Goal: Task Accomplishment & Management: Manage account settings

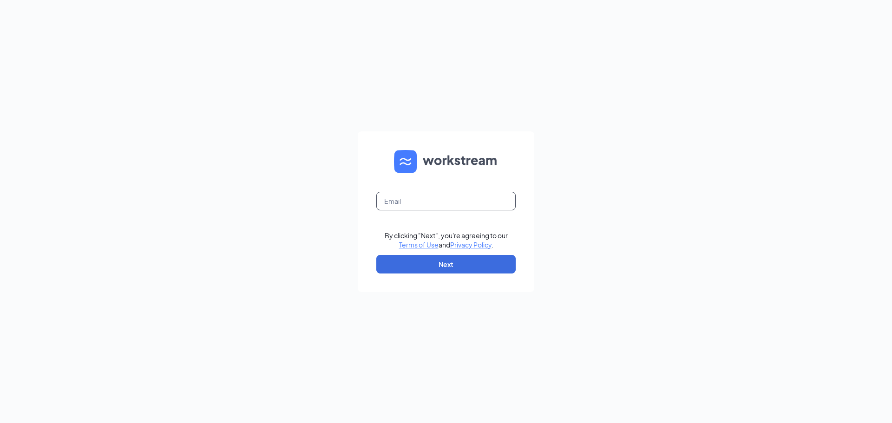
click at [419, 194] on input "text" at bounding box center [445, 201] width 139 height 19
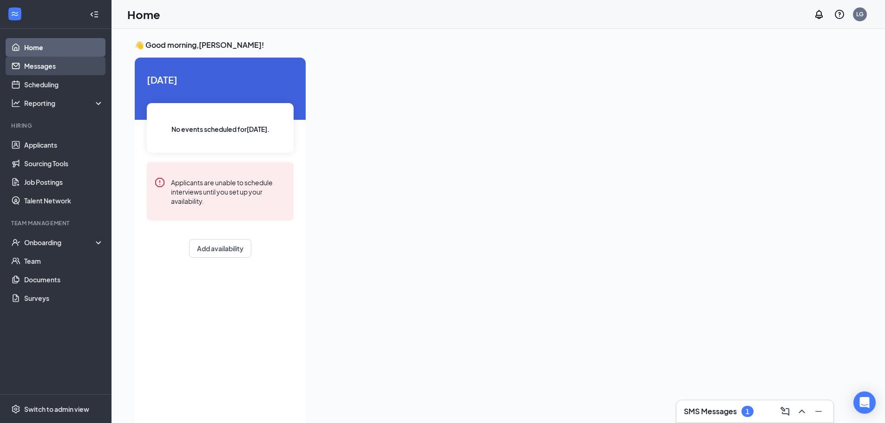
click at [45, 68] on link "Messages" at bounding box center [63, 66] width 79 height 19
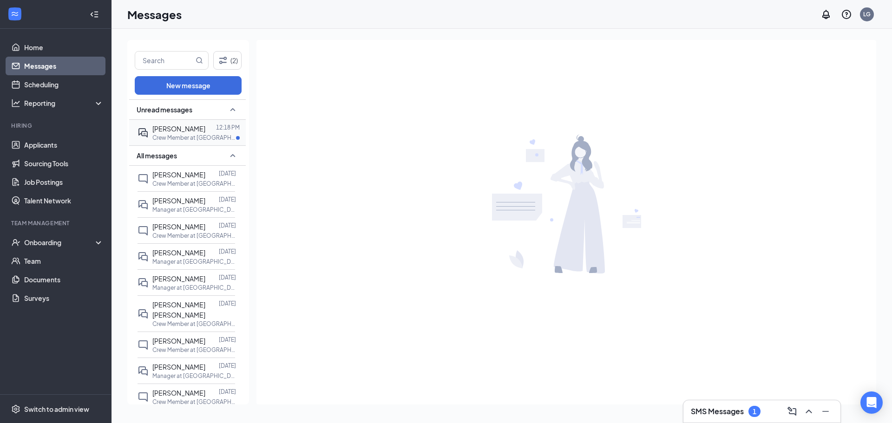
click at [202, 139] on p "Crew Member at [GEOGRAPHIC_DATA], [US_STATE]" at bounding box center [194, 138] width 84 height 8
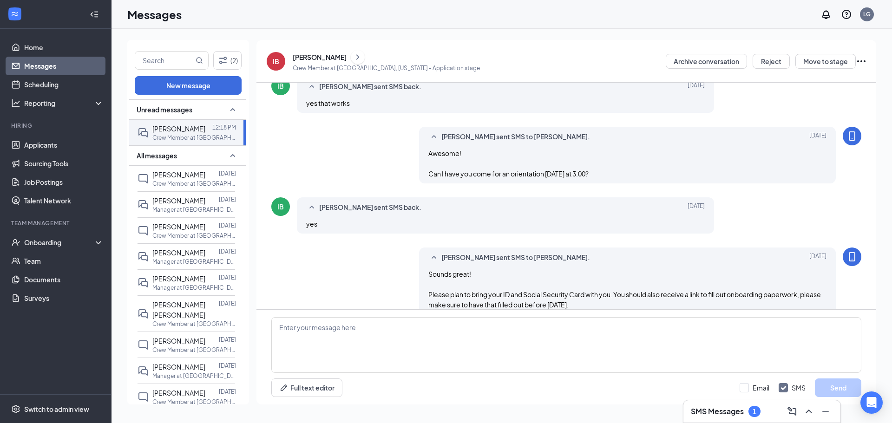
scroll to position [448, 0]
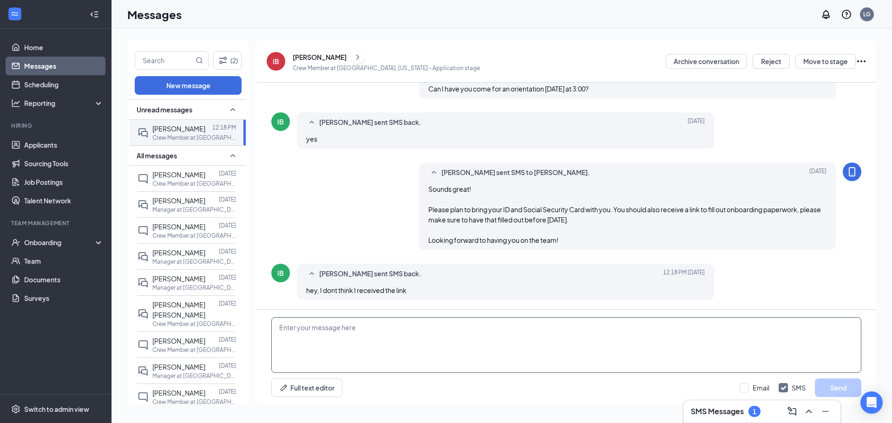
click at [461, 335] on textarea at bounding box center [566, 345] width 590 height 56
type textarea "Hey [PERSON_NAME]! I will send it right now."
click at [839, 385] on button "Send" at bounding box center [837, 387] width 46 height 19
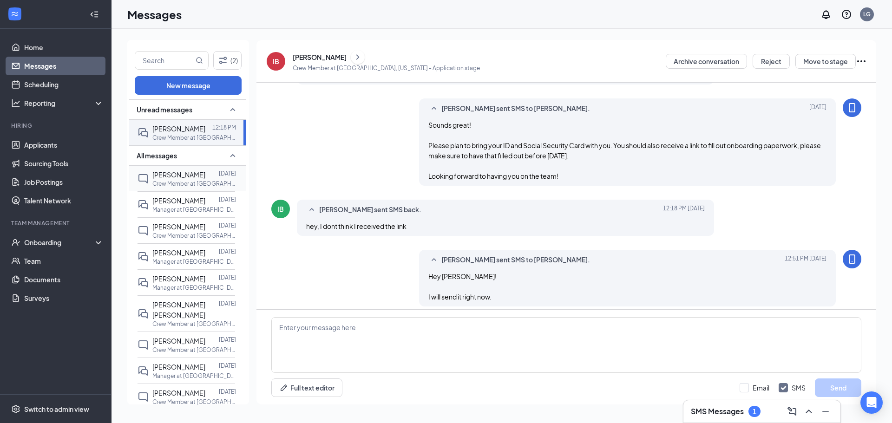
scroll to position [518, 0]
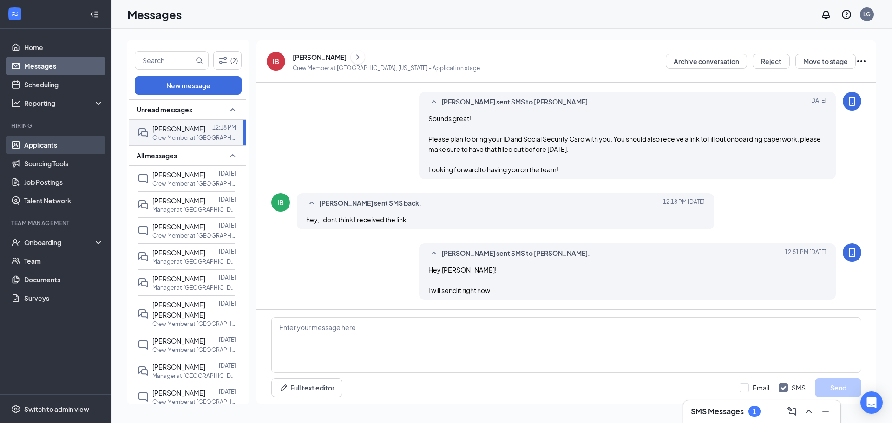
click at [55, 139] on link "Applicants" at bounding box center [63, 145] width 79 height 19
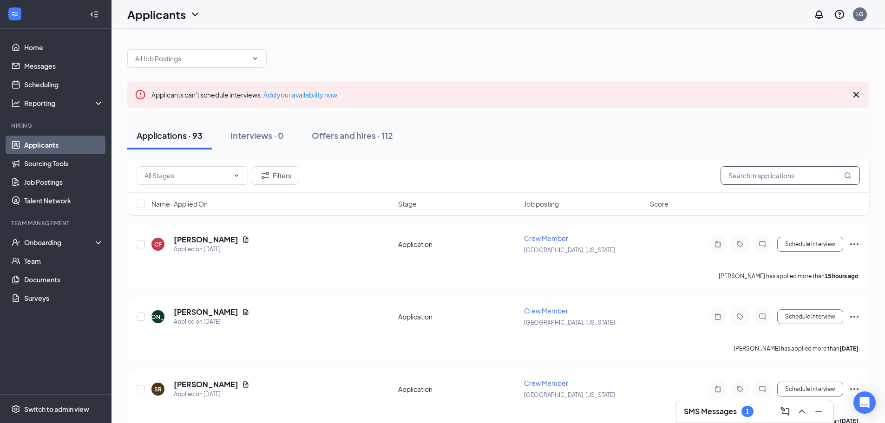
click at [743, 177] on input "text" at bounding box center [789, 175] width 139 height 19
type input "isabella"
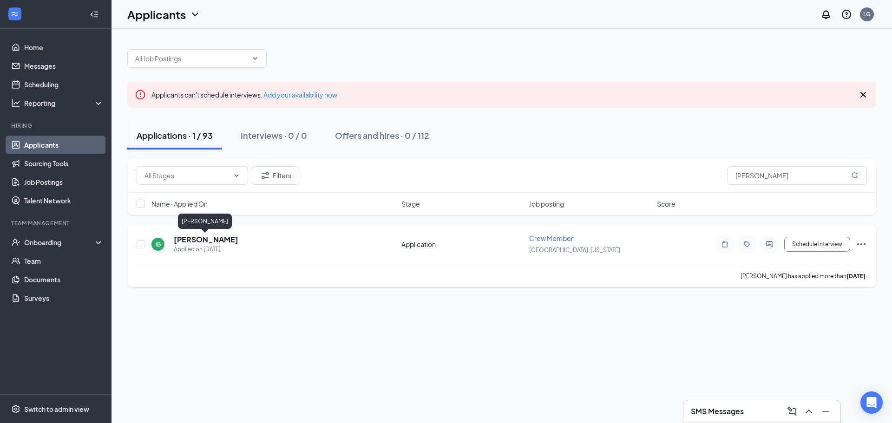
click at [218, 240] on h5 "Isabella Bolliger" at bounding box center [206, 240] width 65 height 10
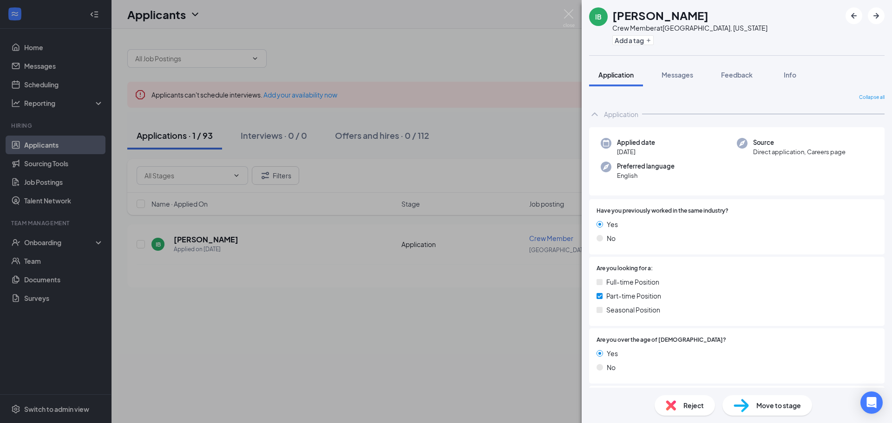
click at [758, 401] on span "Move to stage" at bounding box center [778, 405] width 45 height 10
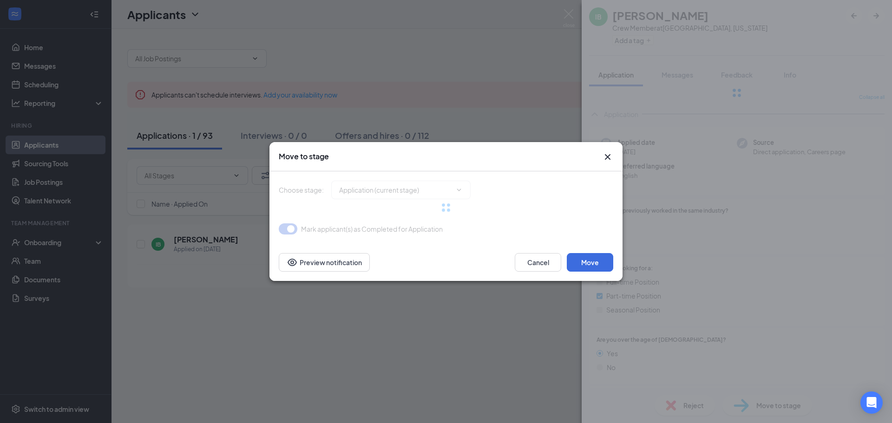
type input "Onsite Interview (next stage)"
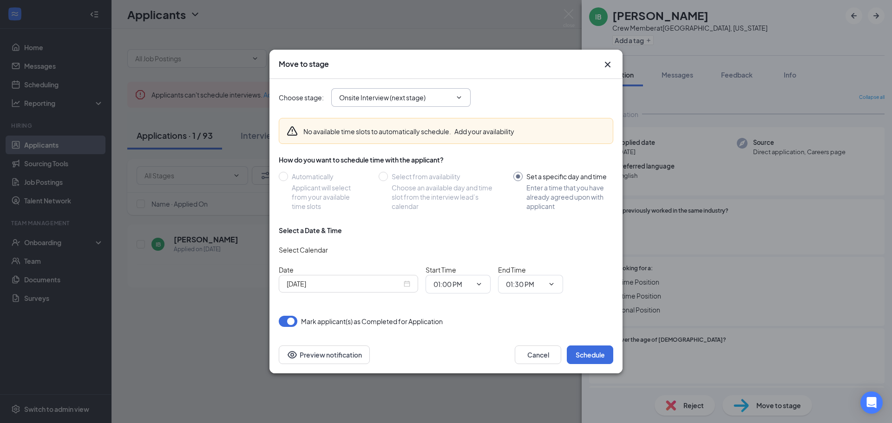
click at [460, 93] on span "Onsite Interview (next stage)" at bounding box center [400, 97] width 139 height 19
click at [462, 101] on span "Onsite Interview (next stage)" at bounding box center [400, 97] width 139 height 19
click at [447, 91] on span "Onsite Interview (next stage)" at bounding box center [400, 97] width 139 height 19
click at [462, 99] on icon "ChevronDown" at bounding box center [458, 97] width 7 height 7
click at [507, 99] on div "Choose stage : Onsite Interview (next stage)" at bounding box center [446, 97] width 334 height 19
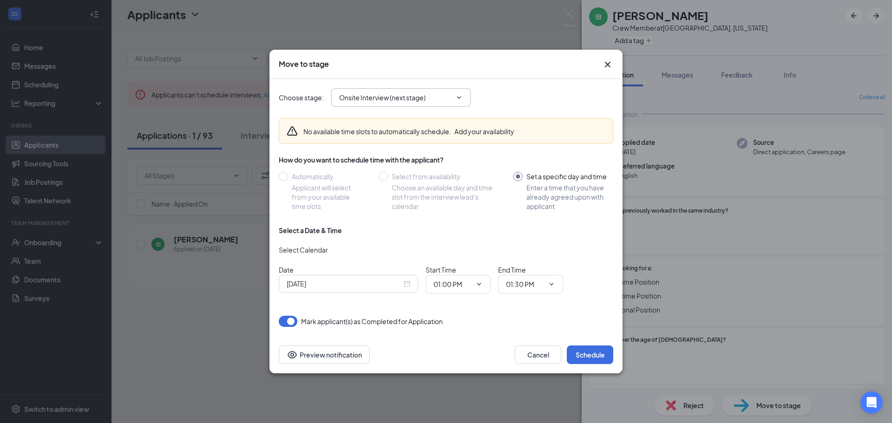
click at [460, 98] on icon "ChevronDown" at bounding box center [458, 97] width 7 height 7
drag, startPoint x: 460, startPoint y: 98, endPoint x: 423, endPoint y: 98, distance: 37.2
click at [456, 98] on icon "ChevronDown" at bounding box center [458, 97] width 7 height 7
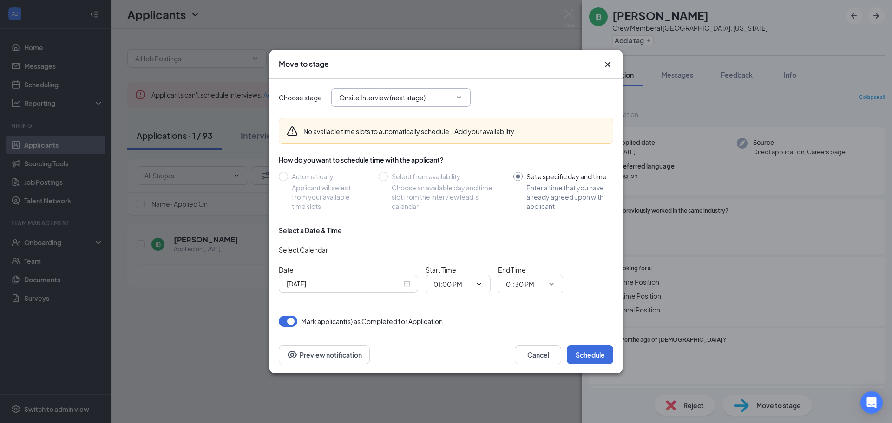
click at [386, 98] on input "Onsite Interview (next stage)" at bounding box center [395, 97] width 112 height 10
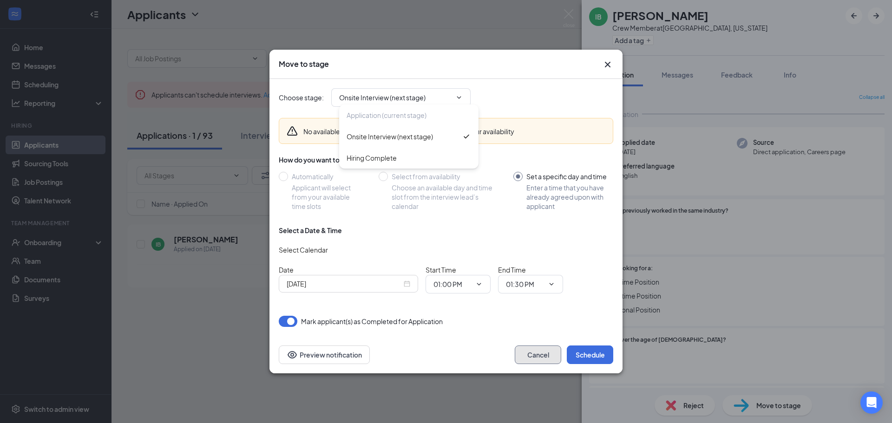
click at [542, 356] on button "Cancel" at bounding box center [538, 354] width 46 height 19
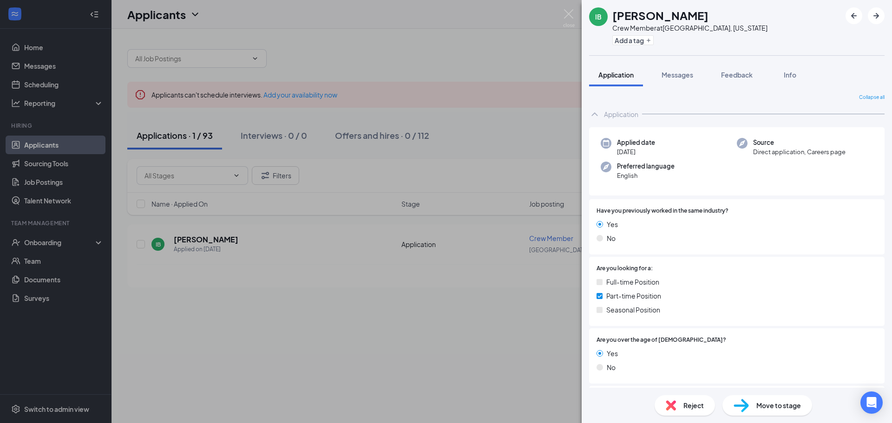
click at [784, 405] on span "Move to stage" at bounding box center [778, 405] width 45 height 10
type input "Onsite Interview (next stage)"
type input "Sep 16, 2025"
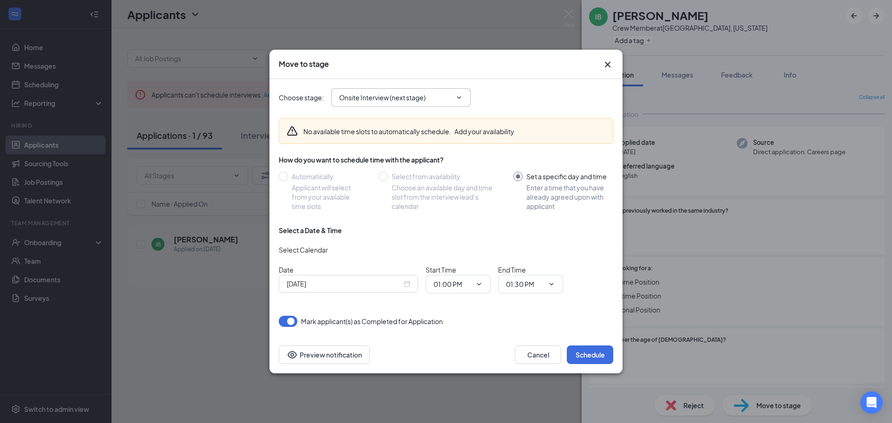
click at [458, 95] on icon "ChevronDown" at bounding box center [458, 97] width 7 height 7
click at [460, 92] on span "Onsite Interview (next stage)" at bounding box center [400, 97] width 139 height 19
click at [436, 96] on input "Onsite Interview (next stage)" at bounding box center [395, 97] width 112 height 10
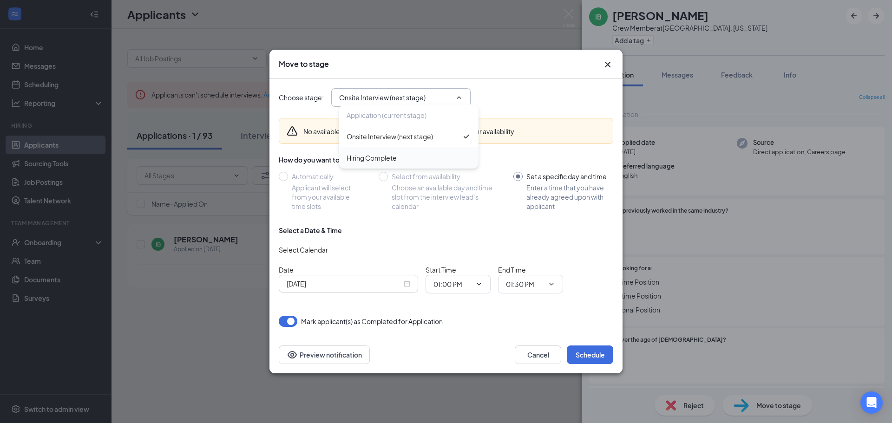
click at [383, 163] on div "Hiring Complete" at bounding box center [408, 157] width 139 height 21
type input "Hiring Complete"
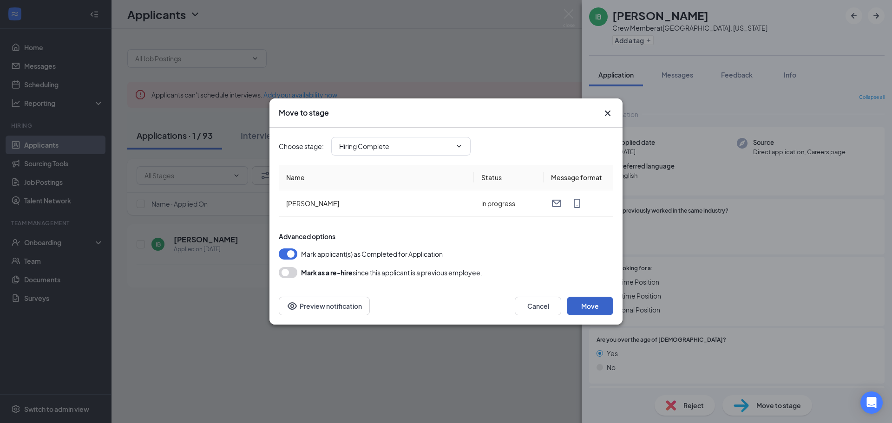
click at [584, 300] on button "Move" at bounding box center [590, 306] width 46 height 19
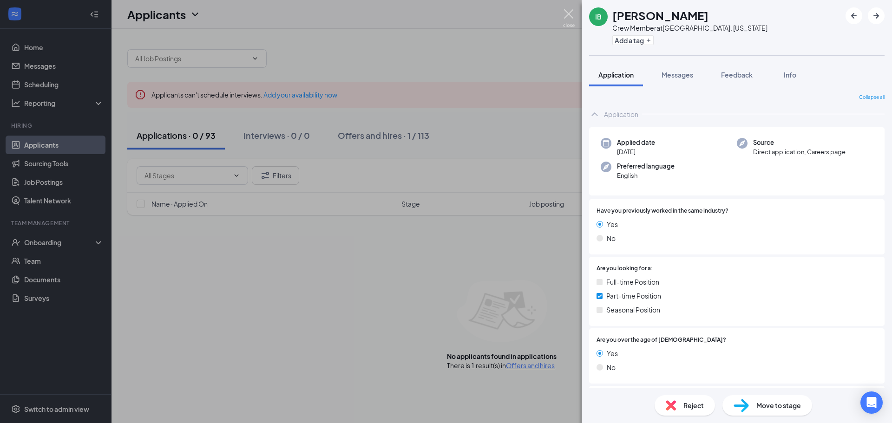
click at [567, 13] on img at bounding box center [569, 18] width 12 height 18
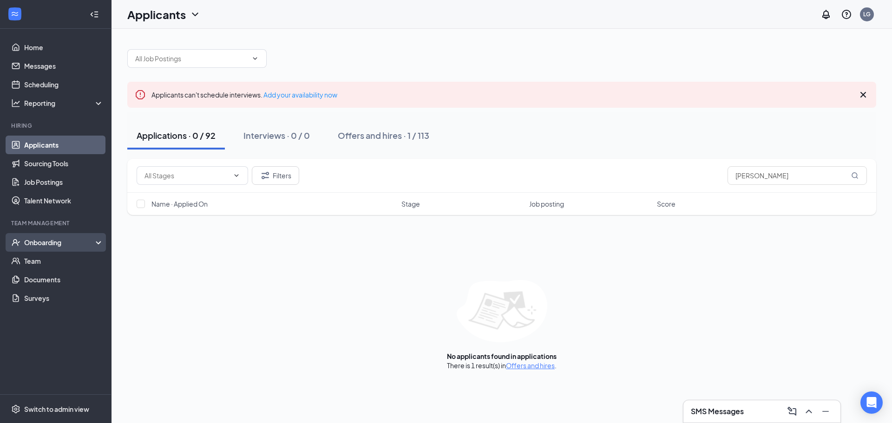
click at [57, 241] on div "Onboarding" at bounding box center [60, 242] width 72 height 9
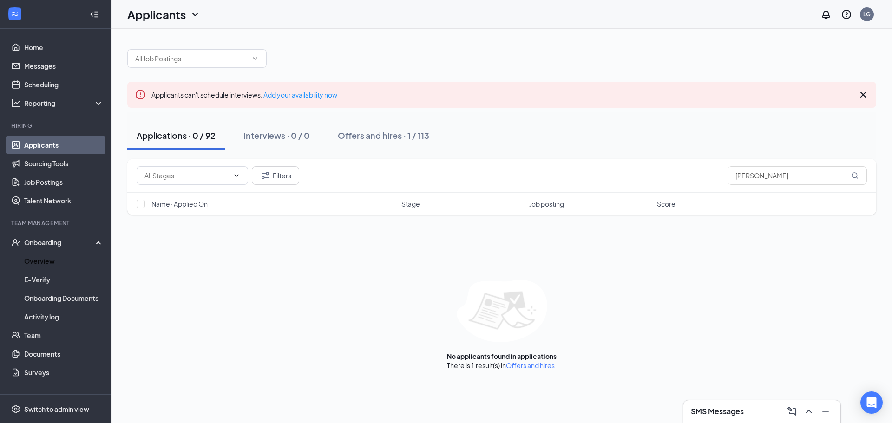
drag, startPoint x: 48, startPoint y: 261, endPoint x: 117, endPoint y: 265, distance: 69.3
click at [48, 261] on link "Overview" at bounding box center [63, 261] width 79 height 19
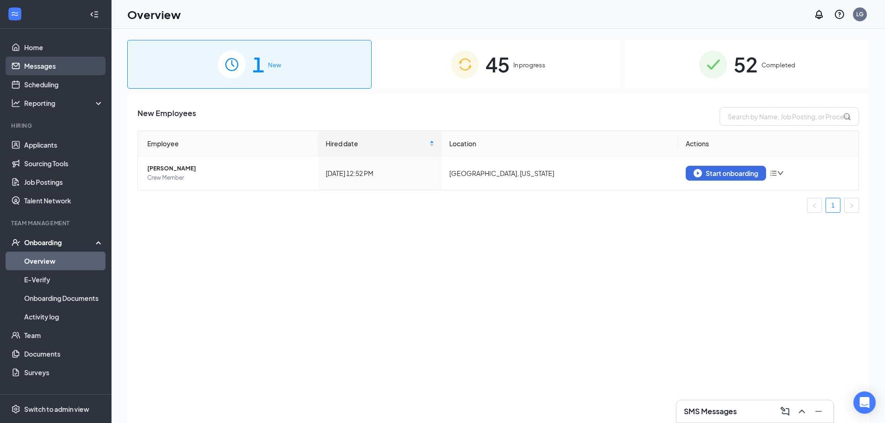
click at [47, 67] on link "Messages" at bounding box center [63, 66] width 79 height 19
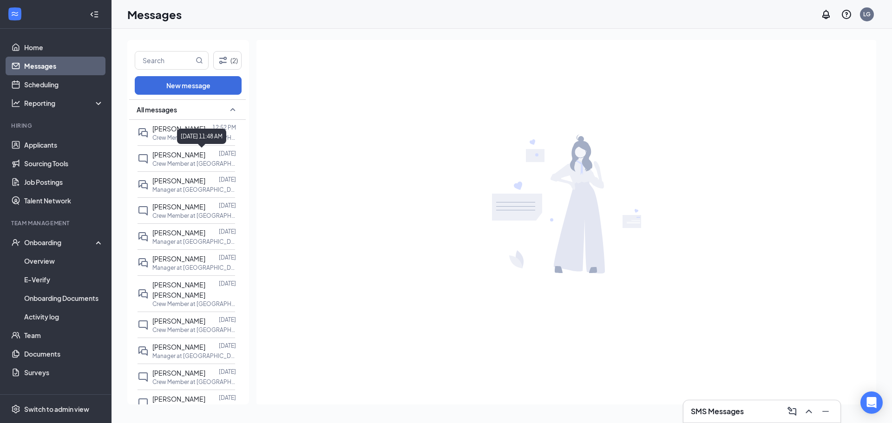
click at [207, 132] on div "September 12, 2025 11:48 AM" at bounding box center [201, 136] width 49 height 15
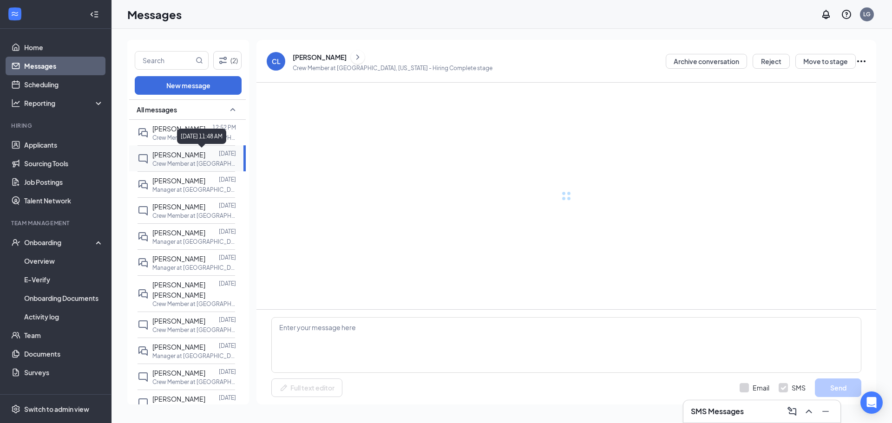
click at [181, 131] on div "September 12, 2025 11:48 AM" at bounding box center [201, 136] width 49 height 15
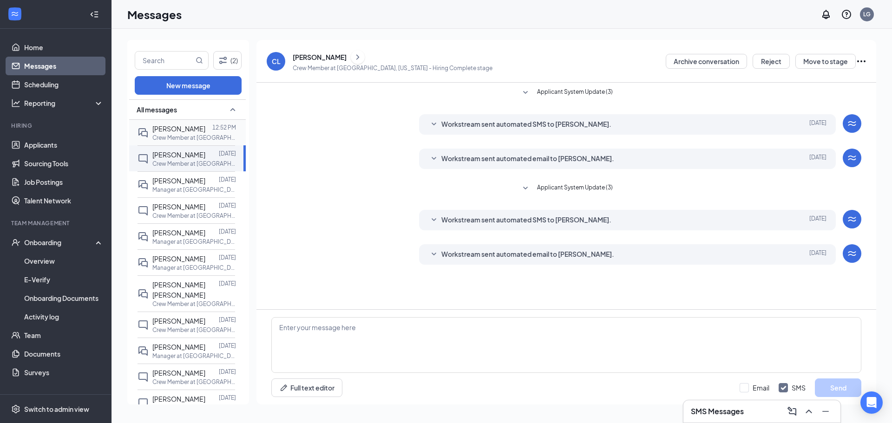
click at [200, 134] on p "Crew Member at Layton, Utah" at bounding box center [194, 138] width 84 height 8
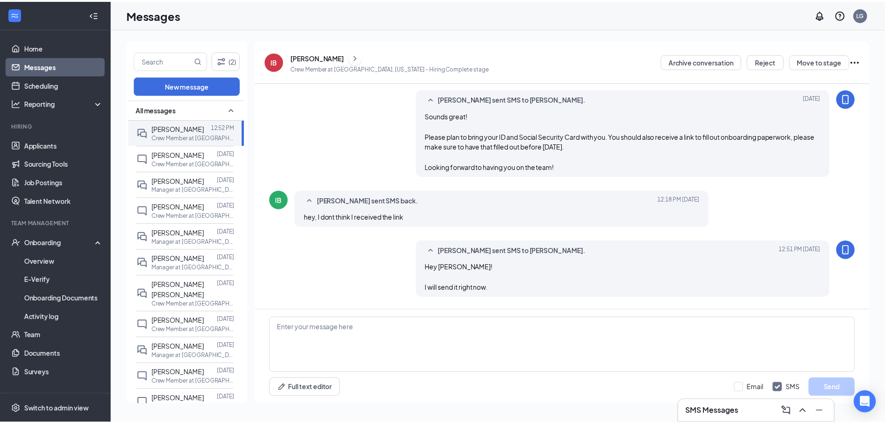
scroll to position [292, 0]
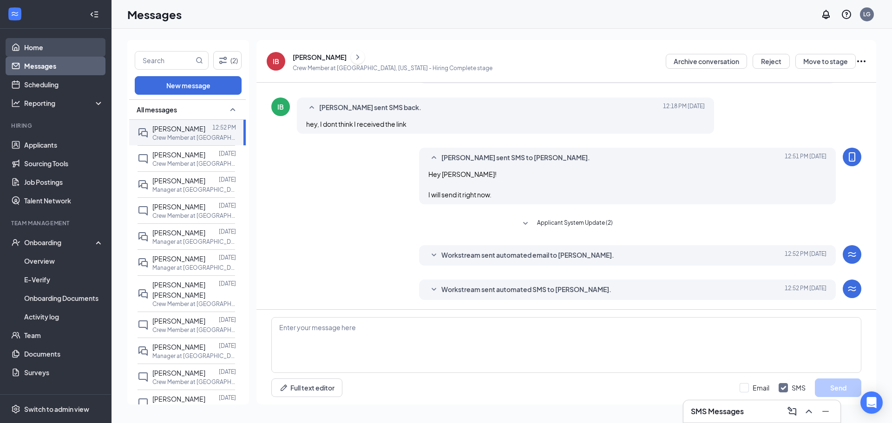
click at [35, 39] on link "Home" at bounding box center [63, 47] width 79 height 19
